Goal: Task Accomplishment & Management: Complete application form

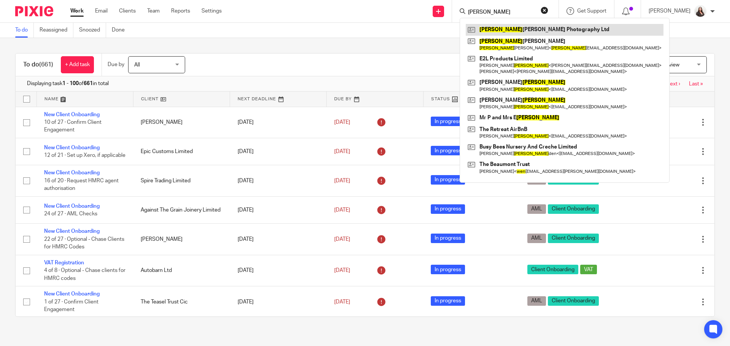
type input "owen"
click at [530, 31] on link at bounding box center [565, 29] width 198 height 11
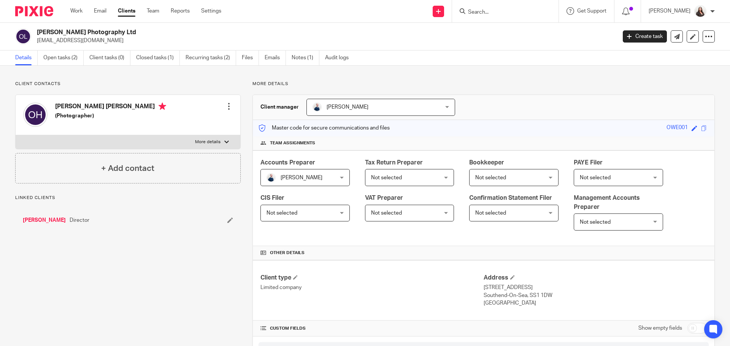
click at [206, 140] on p "More details" at bounding box center [207, 142] width 25 height 6
click at [16, 135] on input "More details" at bounding box center [15, 135] width 0 height 0
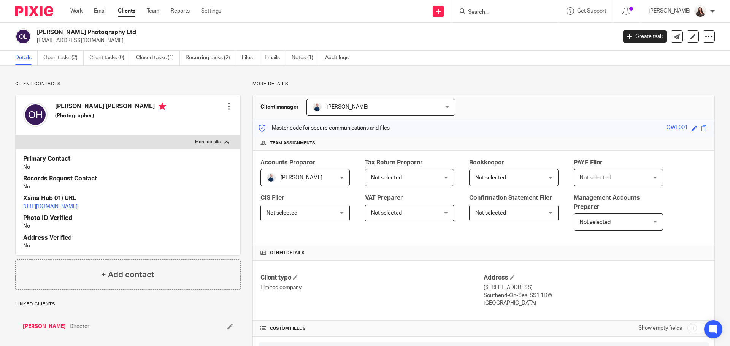
click at [206, 140] on p "More details" at bounding box center [207, 142] width 25 height 6
click at [16, 135] on input "More details" at bounding box center [15, 135] width 0 height 0
checkbox input "false"
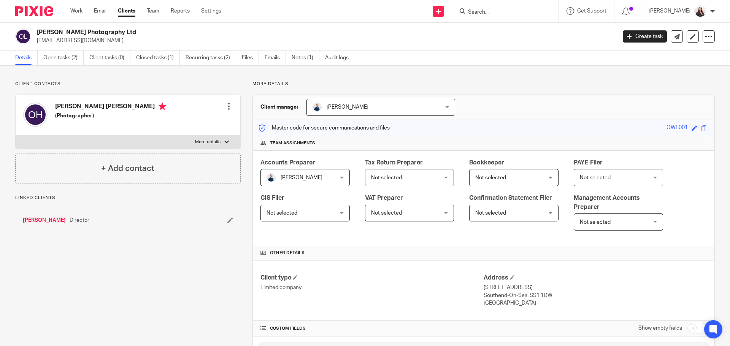
click at [44, 221] on link "Owen Harvey" at bounding box center [44, 221] width 43 height 8
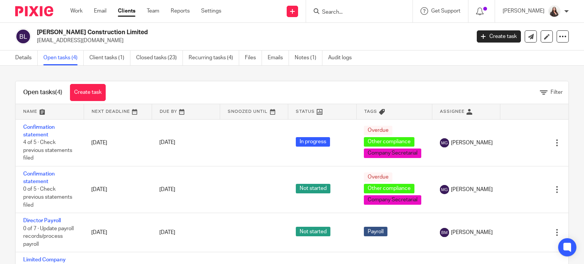
click at [363, 11] on input "Search" at bounding box center [355, 12] width 68 height 7
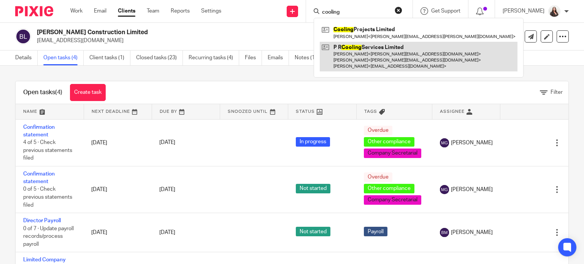
type input "cooling"
click at [394, 57] on link at bounding box center [419, 57] width 198 height 30
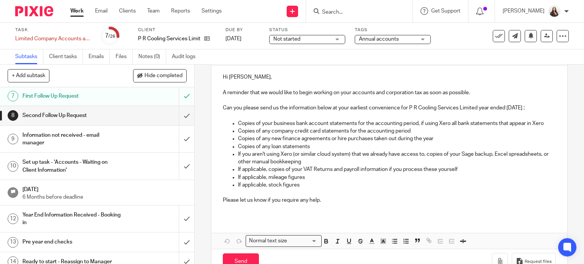
scroll to position [133, 0]
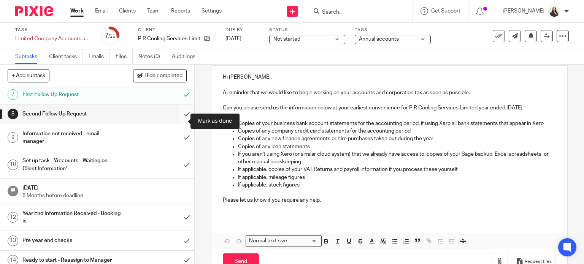
click at [177, 120] on input "submit" at bounding box center [97, 114] width 194 height 19
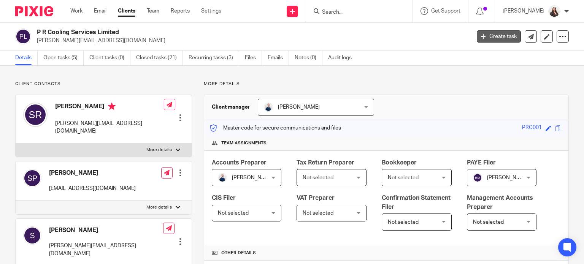
click at [491, 36] on link "Create task" at bounding box center [499, 36] width 44 height 12
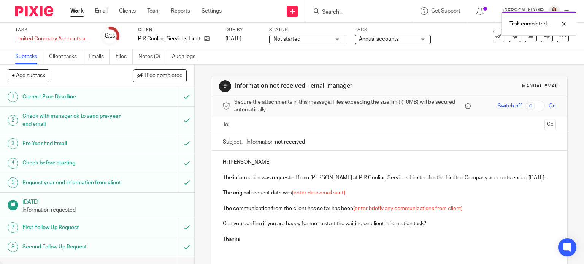
scroll to position [171, 0]
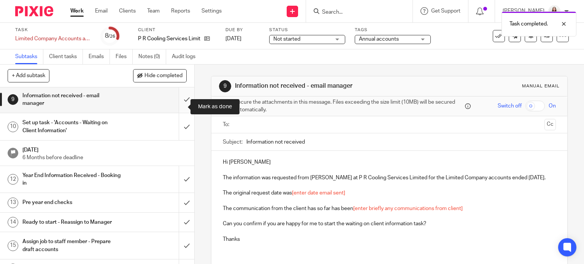
click at [179, 107] on input "submit" at bounding box center [97, 99] width 194 height 27
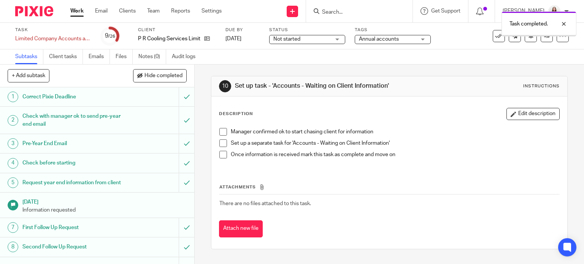
scroll to position [181, 0]
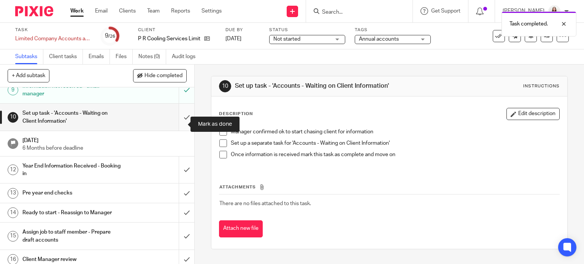
click at [178, 123] on input "submit" at bounding box center [97, 117] width 194 height 27
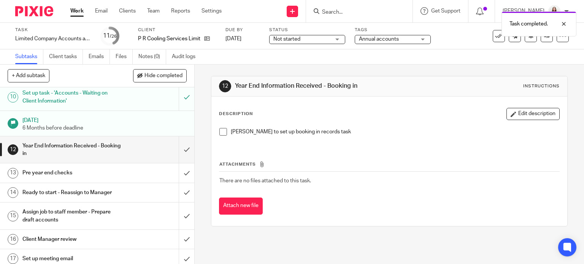
scroll to position [209, 0]
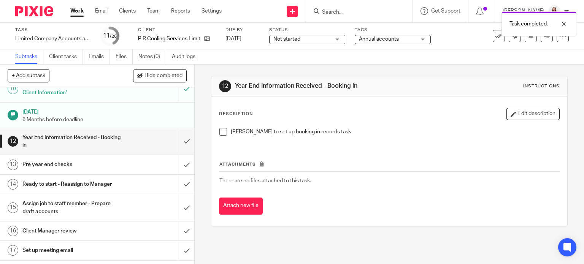
click at [222, 130] on span at bounding box center [223, 132] width 8 height 8
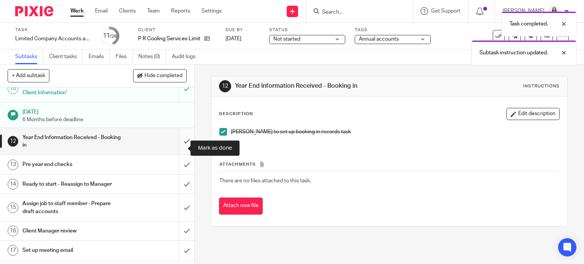
click at [177, 150] on input "submit" at bounding box center [97, 141] width 194 height 27
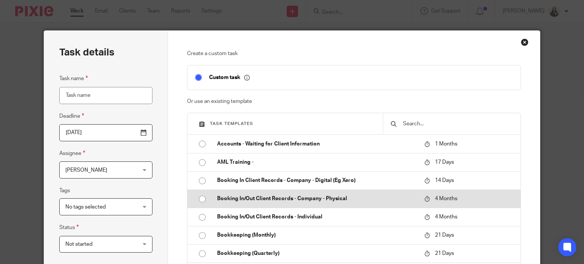
click at [283, 196] on p "Booking In/Out Client Records - Company - Physical" at bounding box center [317, 199] width 200 height 8
type input "2026-01-18"
type input "Booking In/Out Client Records - Company - Physical"
checkbox input "false"
radio input "true"
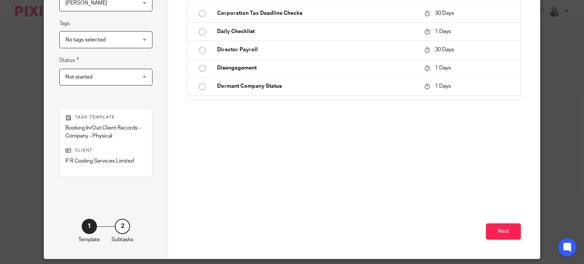
scroll to position [192, 0]
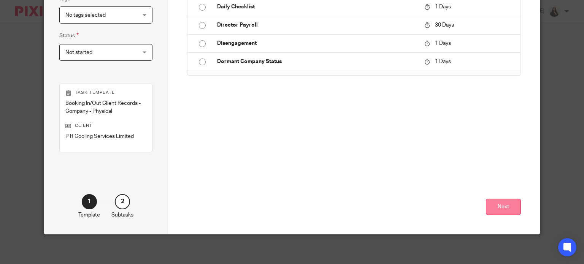
click at [512, 211] on button "Next" at bounding box center [503, 207] width 35 height 16
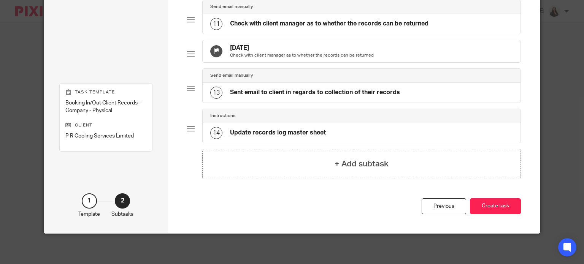
scroll to position [470, 0]
click at [513, 219] on div "Previous Create task" at bounding box center [354, 215] width 334 height 35
click at [505, 209] on button "Create task" at bounding box center [495, 206] width 51 height 16
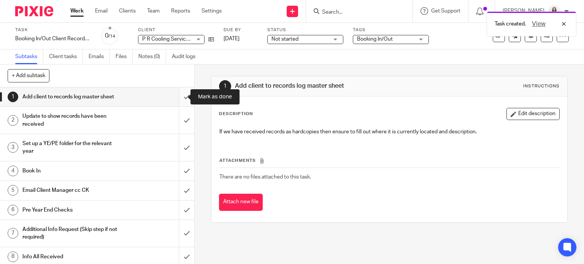
click at [181, 99] on input "submit" at bounding box center [97, 96] width 194 height 19
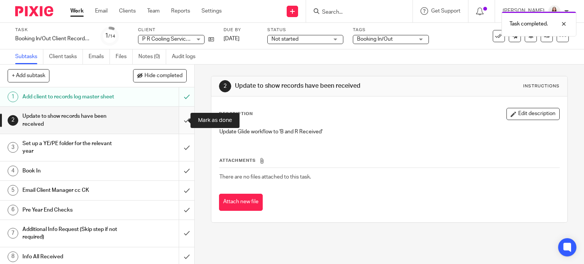
click at [180, 121] on input "submit" at bounding box center [97, 120] width 194 height 27
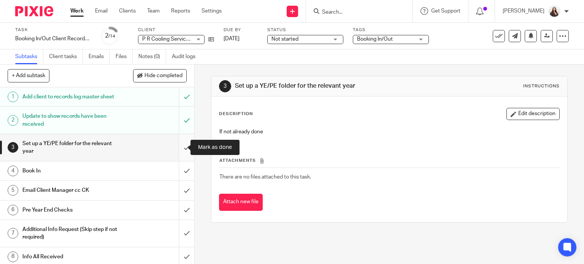
click at [177, 150] on input "submit" at bounding box center [97, 147] width 194 height 27
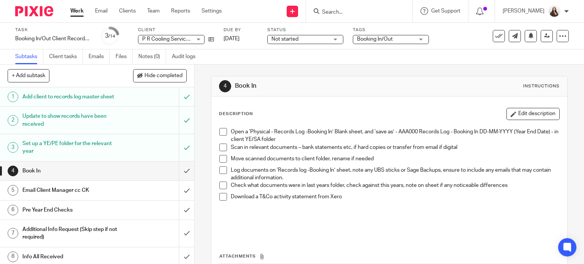
click at [219, 131] on span at bounding box center [223, 132] width 8 height 8
